Goal: Task Accomplishment & Management: Use online tool/utility

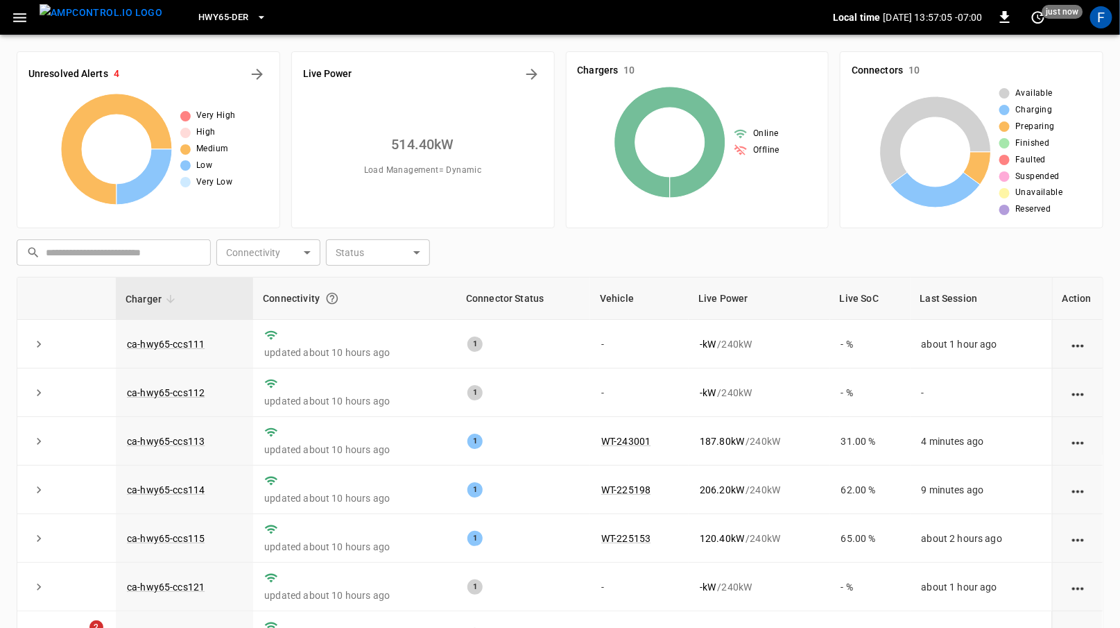
scroll to position [89, 0]
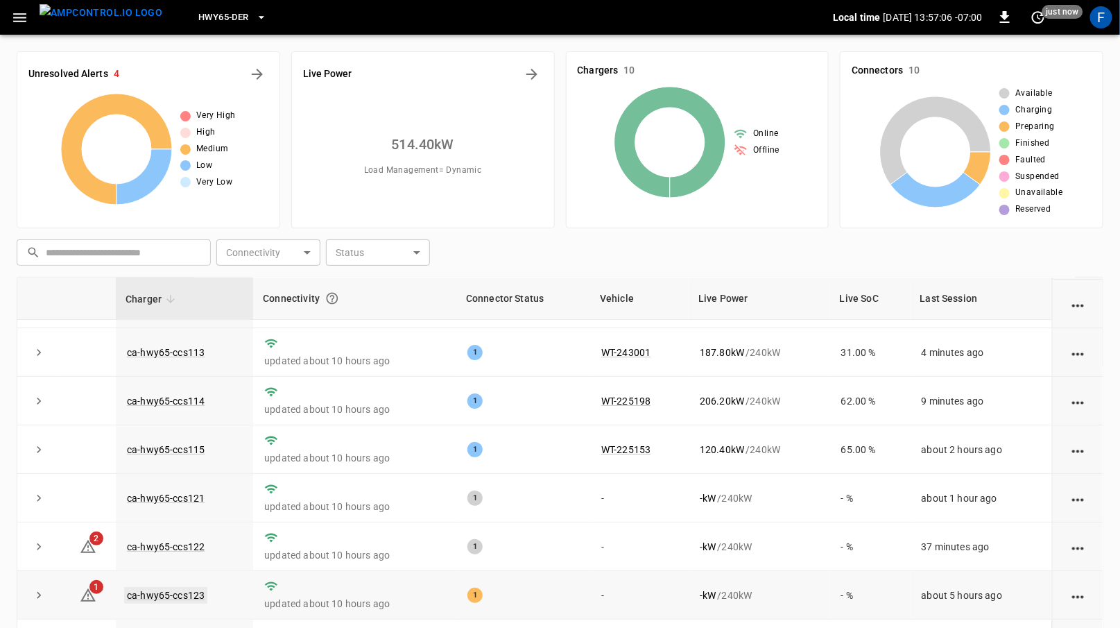
click at [162, 601] on link "ca-hwy65-ccs123" at bounding box center [165, 595] width 83 height 17
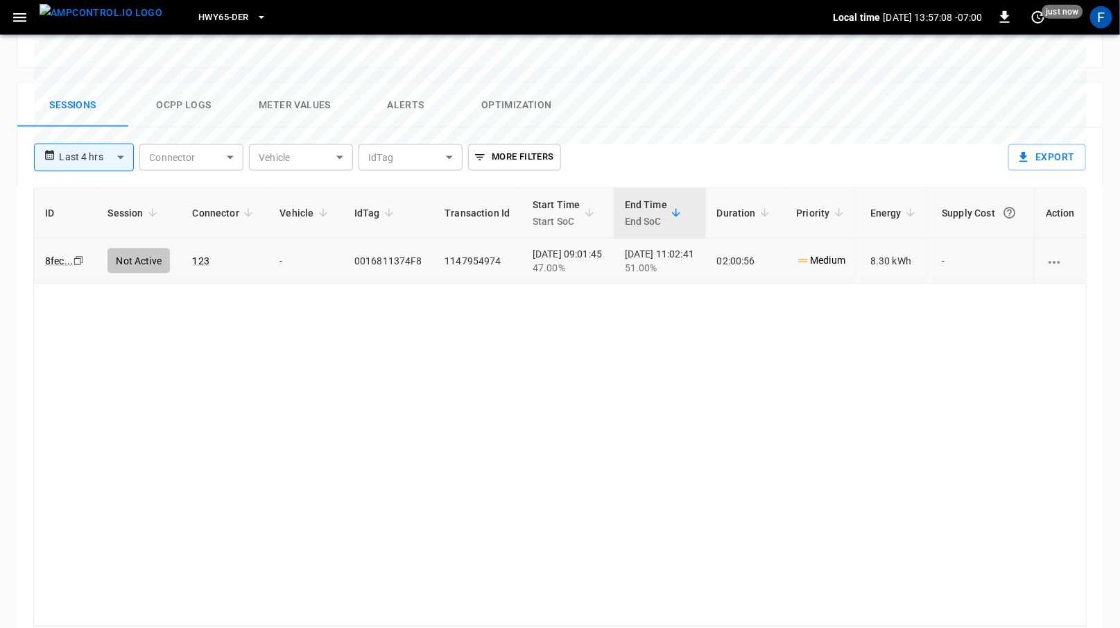
scroll to position [615, 0]
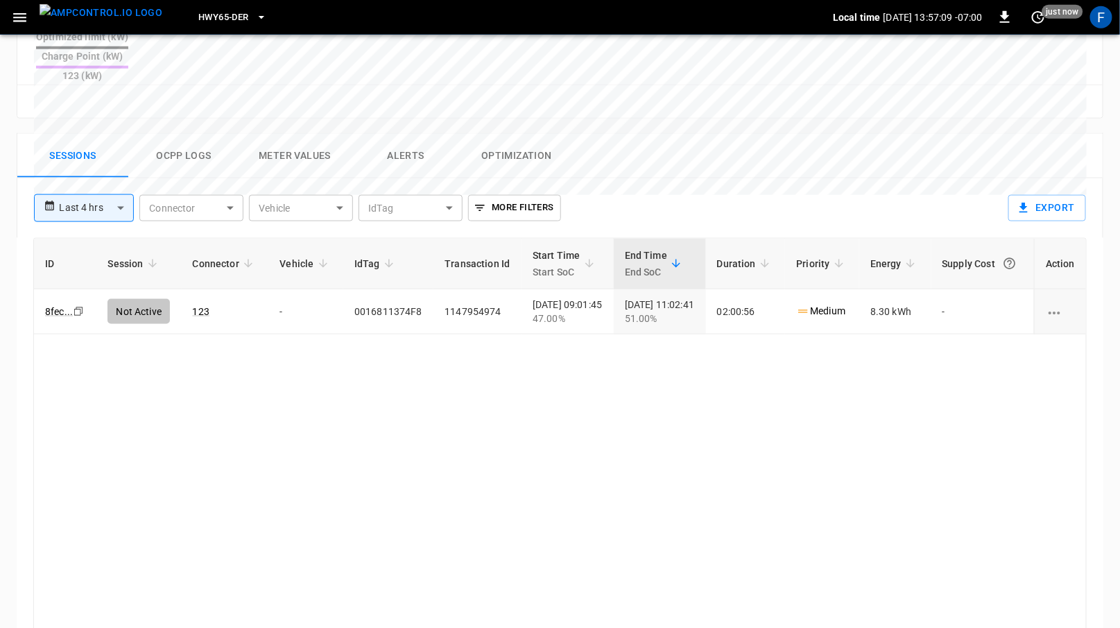
click at [189, 134] on button "Ocpp logs" at bounding box center [183, 156] width 111 height 44
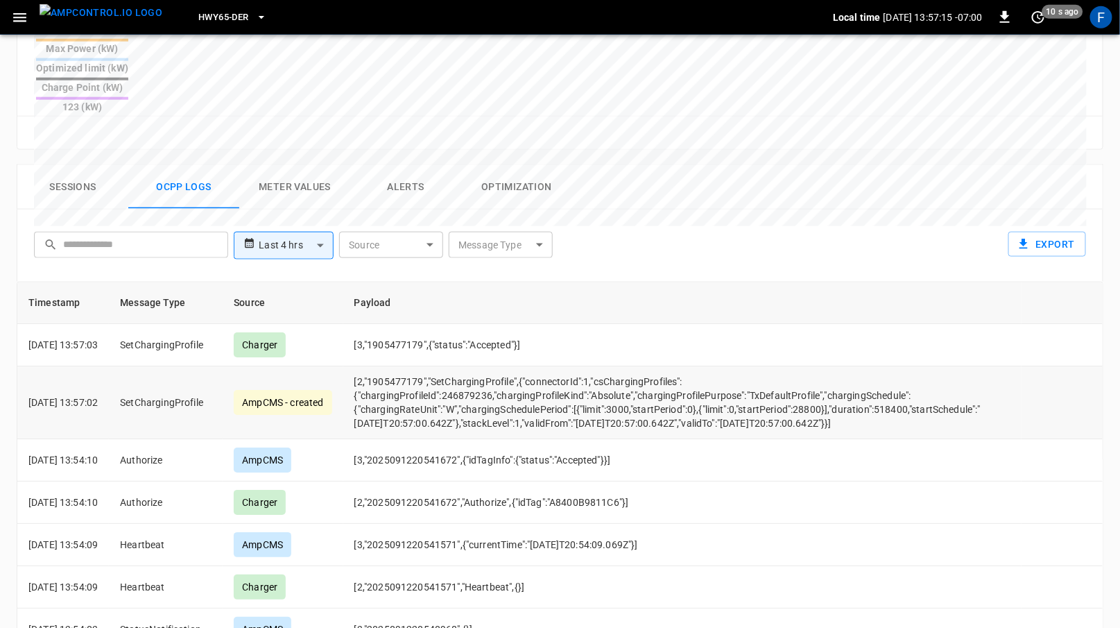
scroll to position [2, 0]
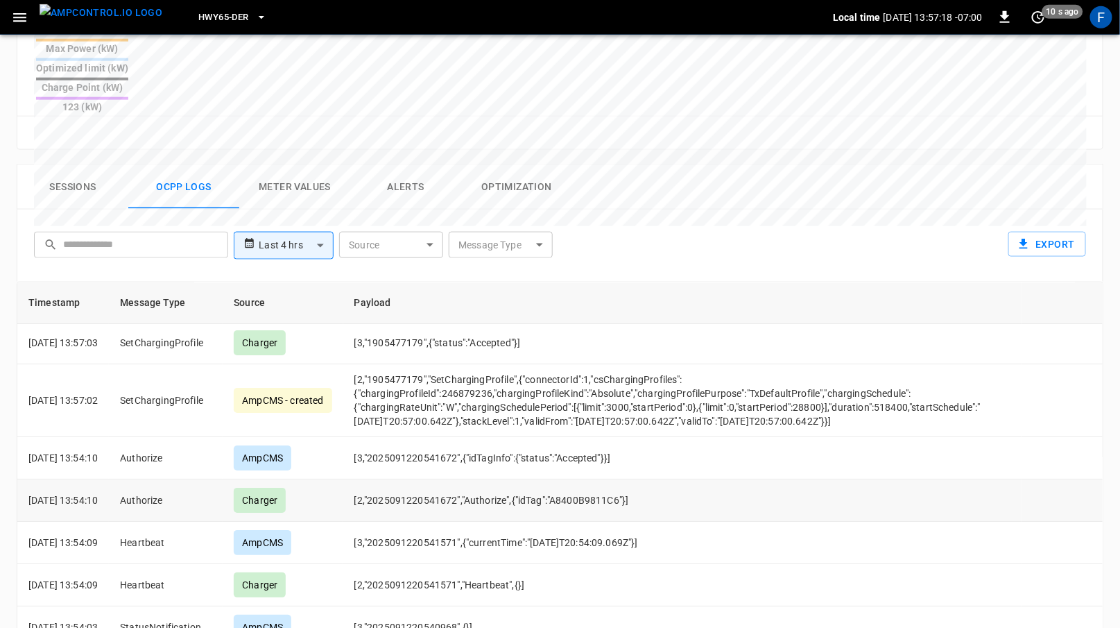
click at [605, 479] on td "[2,"2025091220541672","Authorize",{"idTag":"A8400B9811C6"}]" at bounding box center [682, 500] width 679 height 42
copy td "A8400B9811C6"
click at [13, 15] on icon "button" at bounding box center [19, 17] width 17 height 17
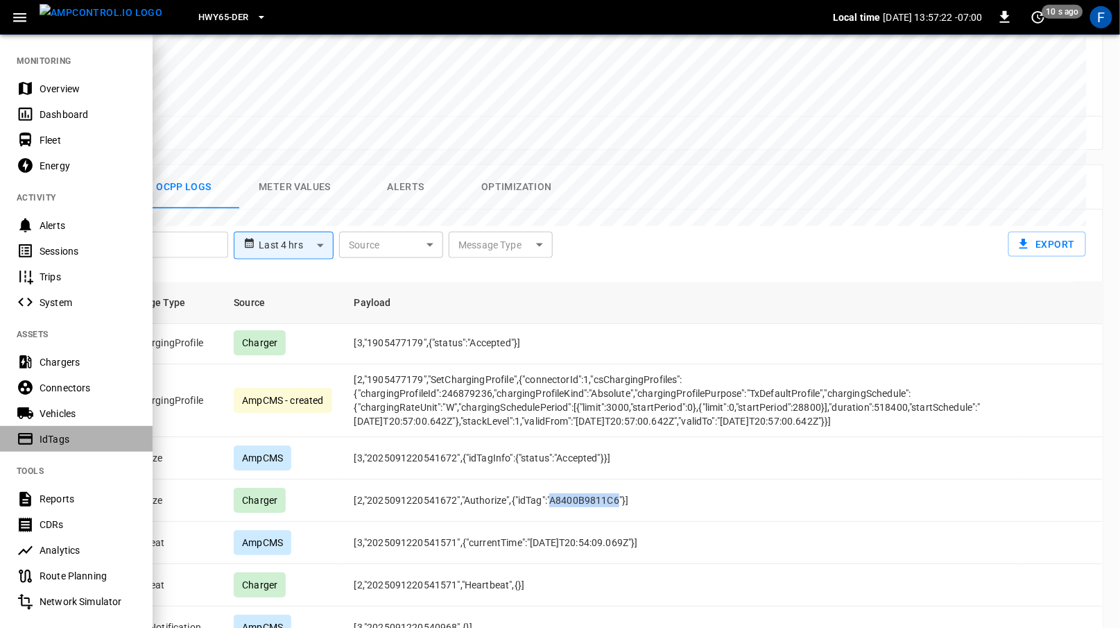
click at [62, 447] on div "IdTags" at bounding box center [76, 439] width 153 height 26
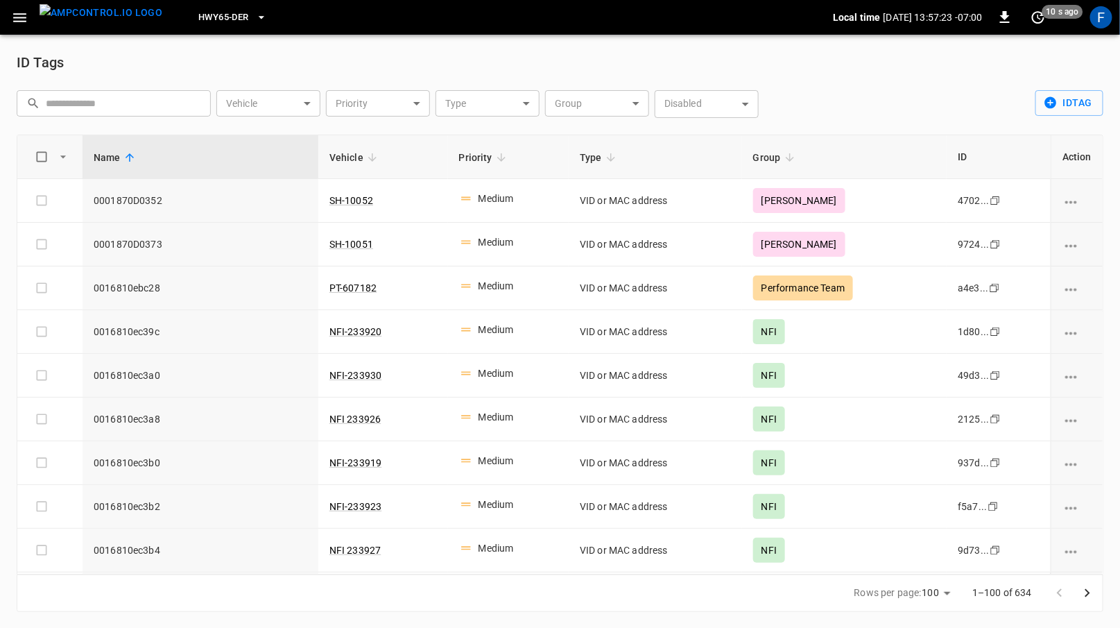
click at [76, 94] on input "text" at bounding box center [123, 103] width 155 height 26
paste input "**********"
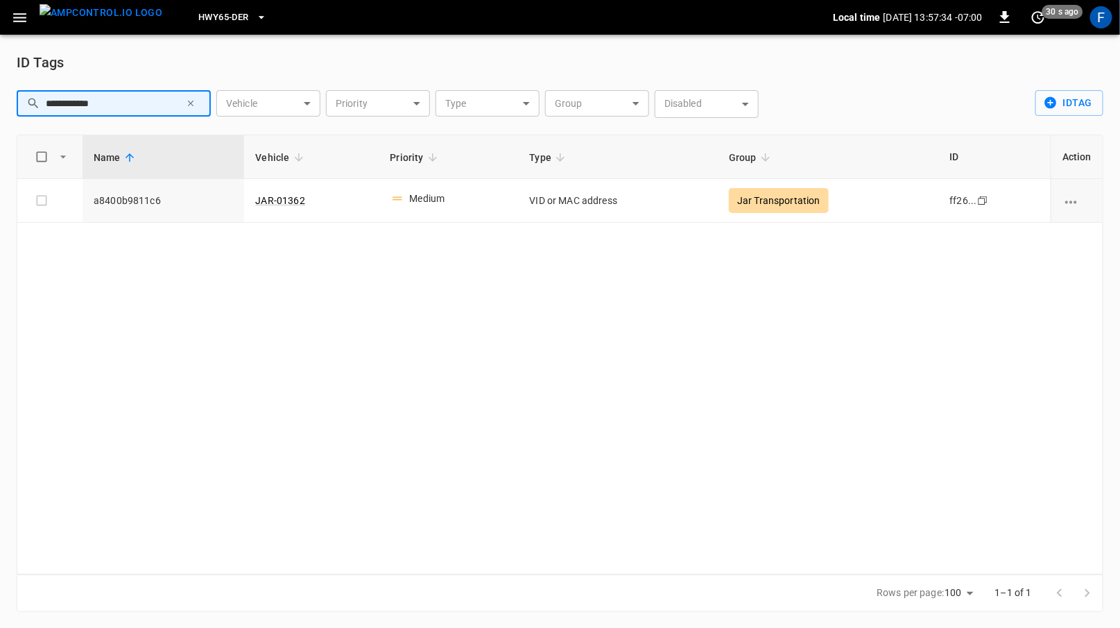
type input "**********"
click at [112, 22] on img "menu" at bounding box center [101, 12] width 123 height 17
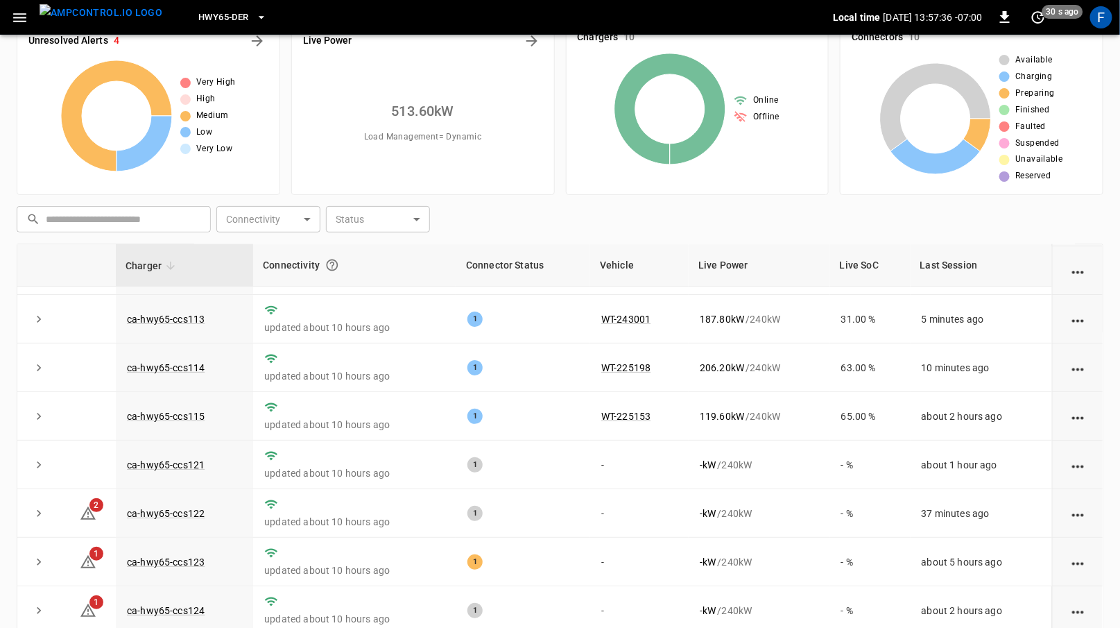
scroll to position [141, 0]
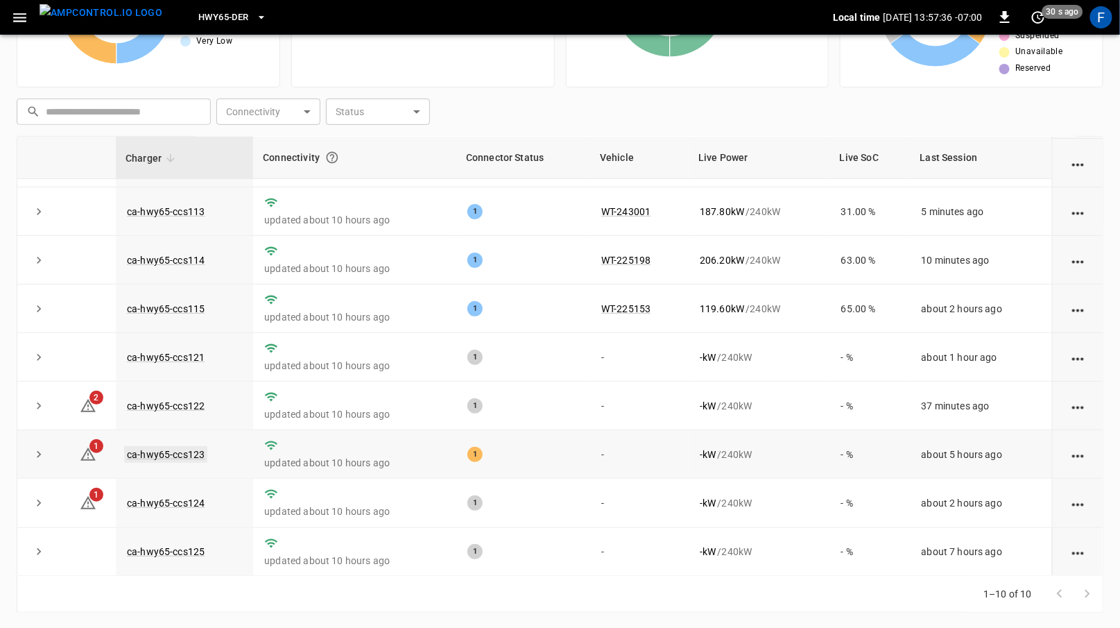
click at [175, 450] on link "ca-hwy65-ccs123" at bounding box center [165, 454] width 83 height 17
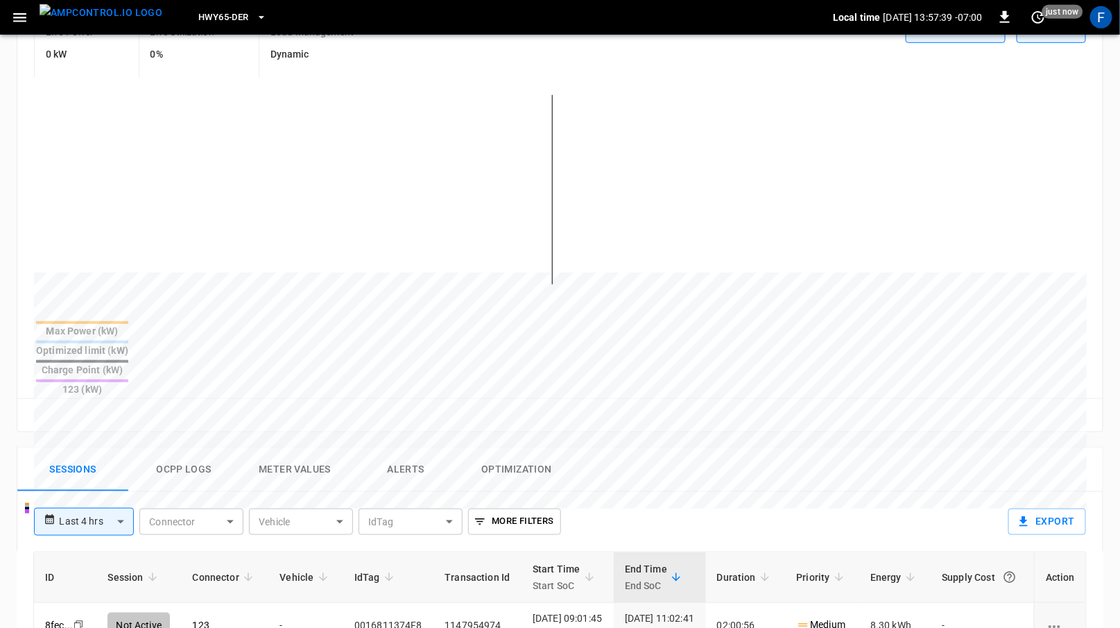
scroll to position [482, 0]
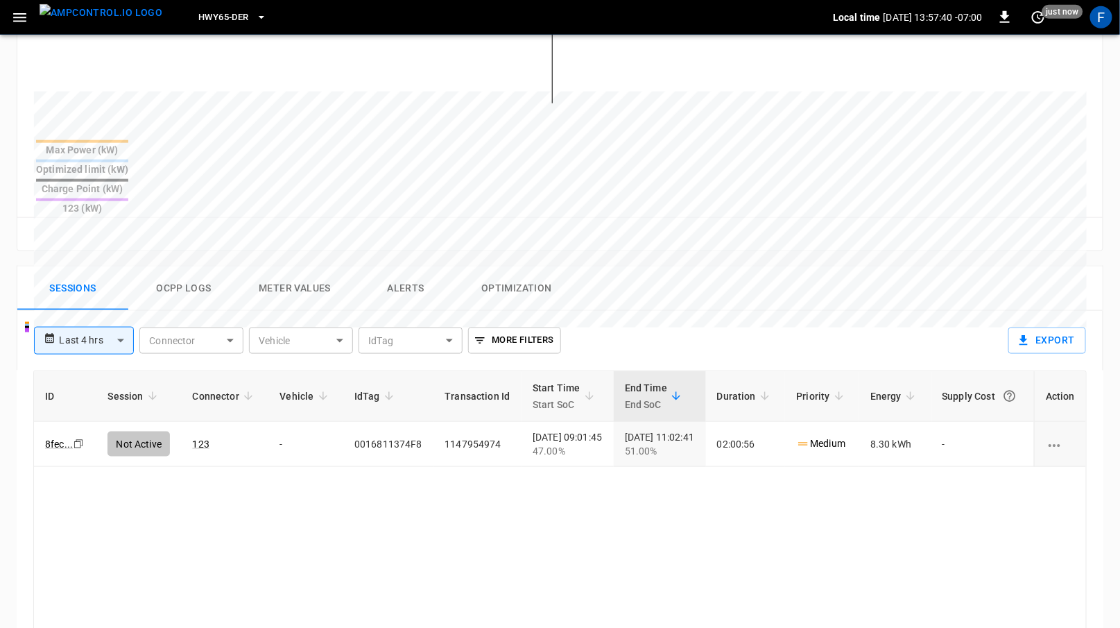
click at [180, 266] on button "Ocpp logs" at bounding box center [183, 288] width 111 height 44
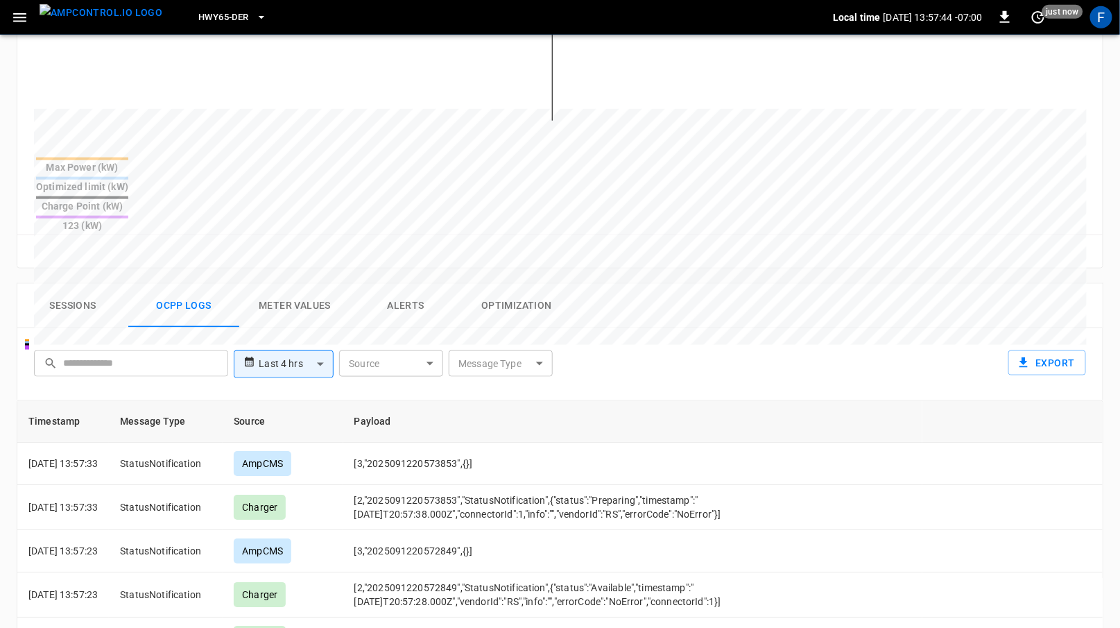
scroll to position [463, 0]
